Goal: Transaction & Acquisition: Book appointment/travel/reservation

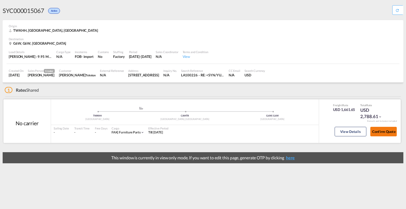
click at [378, 131] on button "Confirm Quote" at bounding box center [384, 132] width 26 height 10
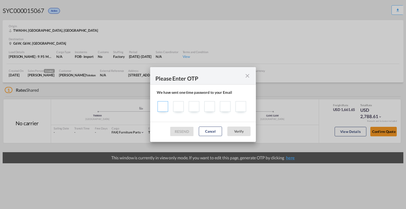
click at [160, 103] on input "Sending one ..." at bounding box center [163, 106] width 11 height 11
type input "9"
type input "4"
type input "7"
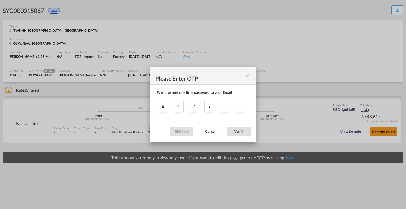
type input "1"
type input "9"
click at [233, 130] on button "Verify" at bounding box center [239, 132] width 23 height 10
